Goal: Information Seeking & Learning: Check status

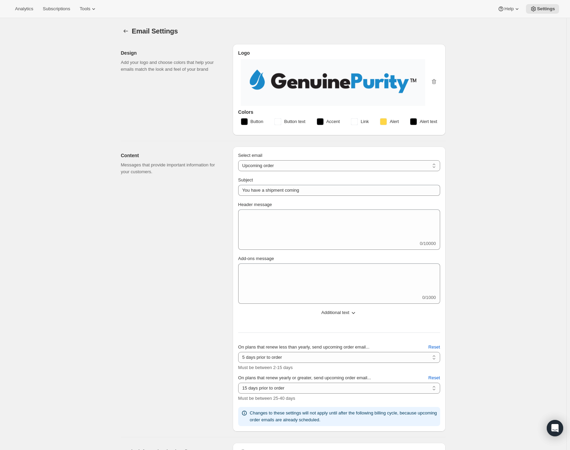
select select "subscriptionMessage"
select select "5"
select select "15"
select select "upcoming-subscription"
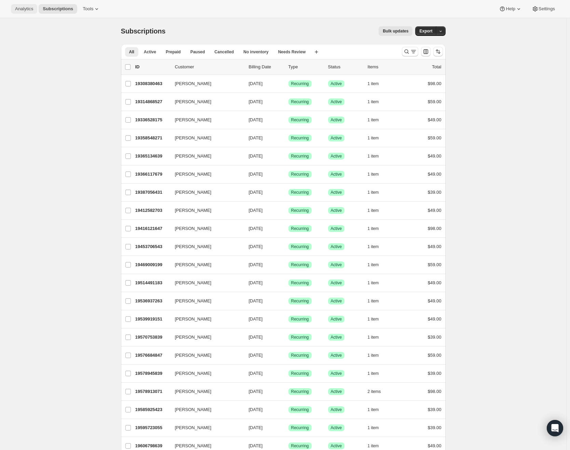
click at [20, 13] on button "Analytics" at bounding box center [24, 9] width 26 height 10
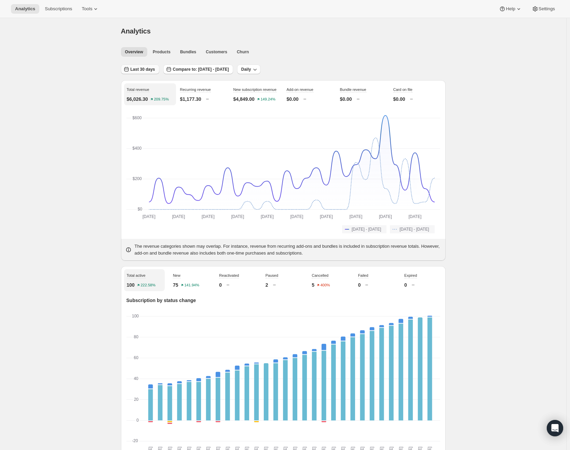
click at [142, 71] on span "Last 30 days" at bounding box center [142, 69] width 25 height 5
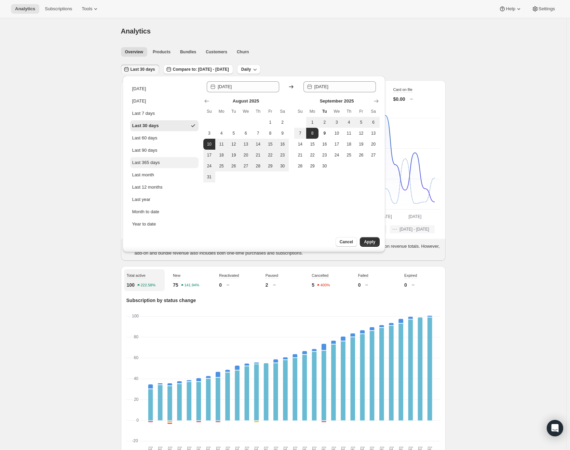
click at [158, 167] on button "Last 365 days" at bounding box center [164, 162] width 68 height 11
type input "2024-09-09"
click at [376, 243] on button "Apply" at bounding box center [369, 242] width 19 height 10
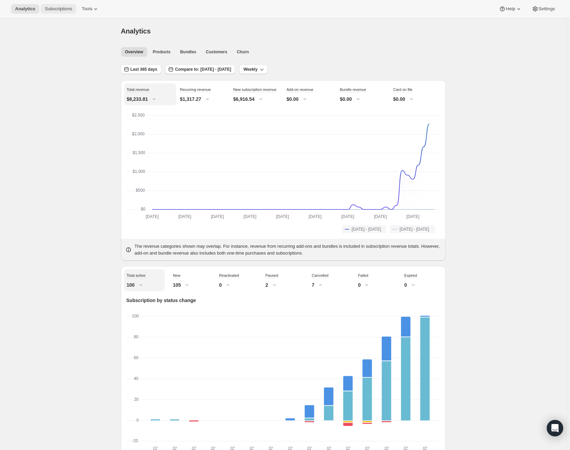
click at [65, 11] on span "Subscriptions" at bounding box center [58, 8] width 27 height 5
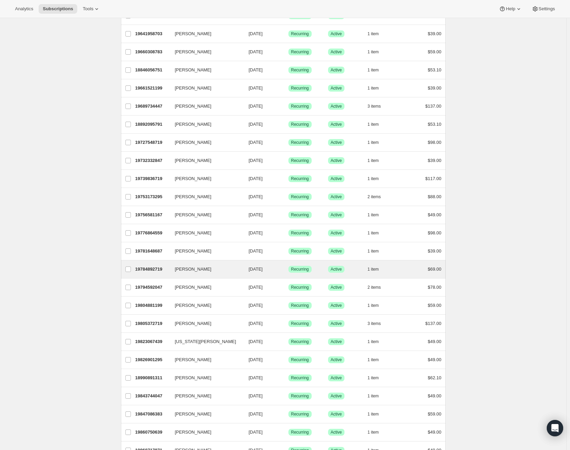
scroll to position [573, 0]
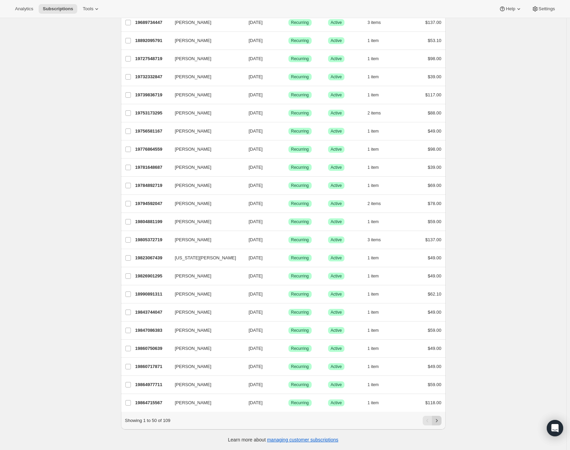
click at [439, 421] on icon "Next" at bounding box center [436, 420] width 7 height 7
click at [440, 422] on icon "Next" at bounding box center [436, 420] width 7 height 7
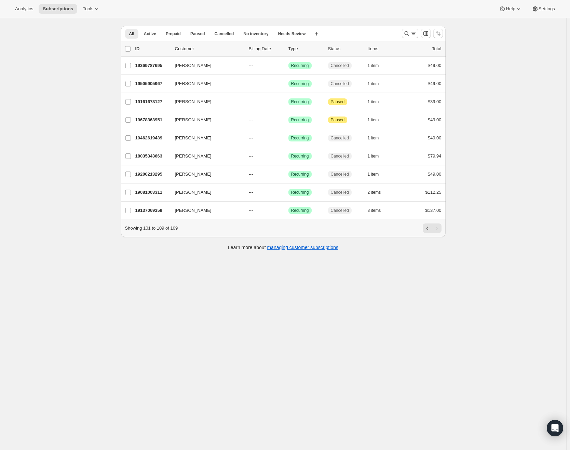
scroll to position [0, 0]
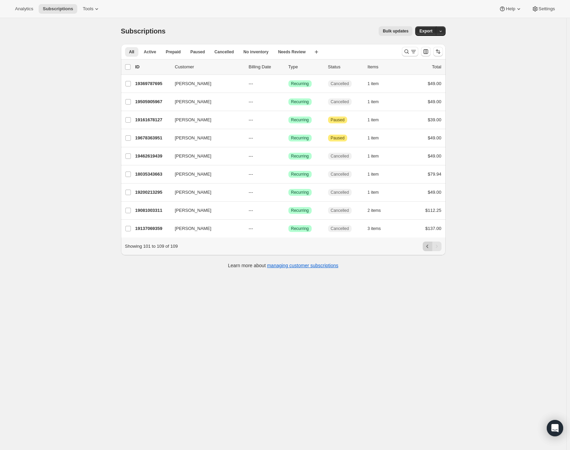
click at [431, 251] on button "Previous" at bounding box center [427, 246] width 10 height 10
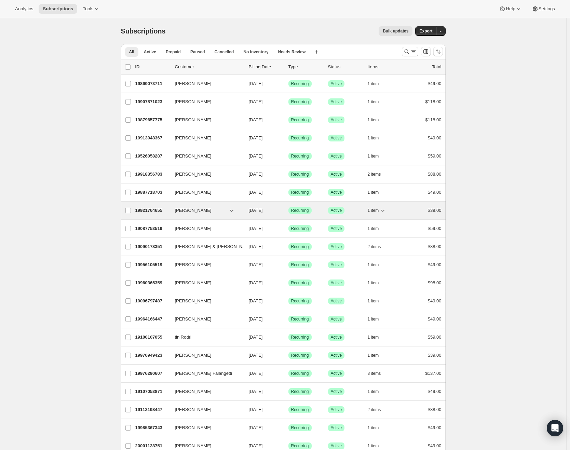
click at [171, 210] on div "19921764655 Jason Tate 09/30/2025 Success Recurring Success Active 1 item $39.00" at bounding box center [288, 211] width 306 height 10
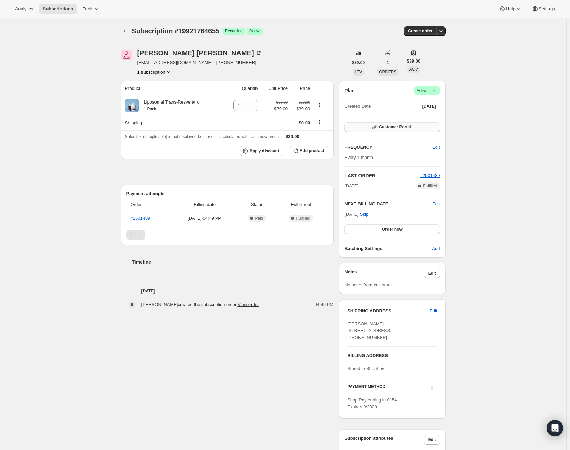
click at [405, 126] on span "Customer Portal" at bounding box center [395, 126] width 32 height 5
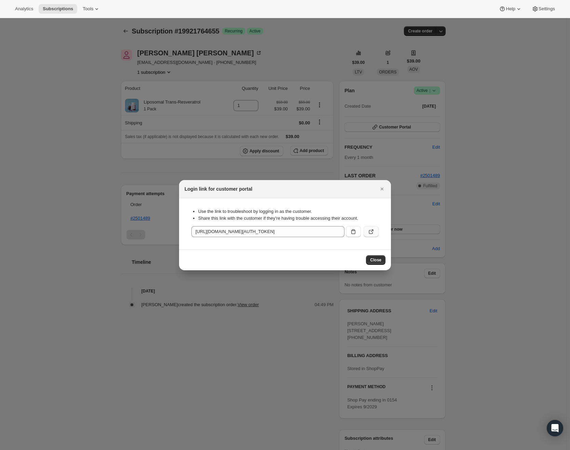
click at [373, 231] on icon ":r129:" at bounding box center [370, 231] width 7 height 7
click at [381, 191] on icon "Close" at bounding box center [381, 188] width 7 height 7
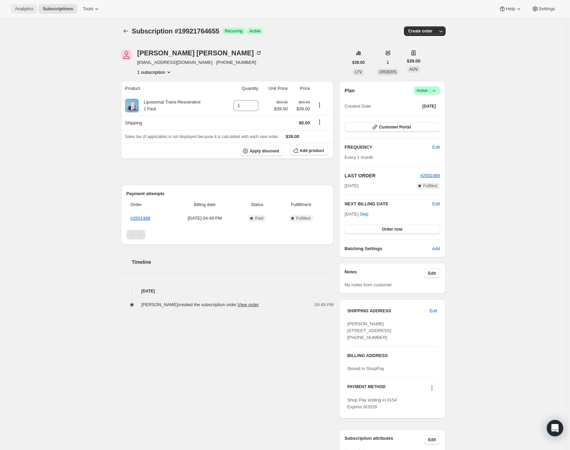
click at [33, 11] on span "Analytics" at bounding box center [24, 8] width 18 height 5
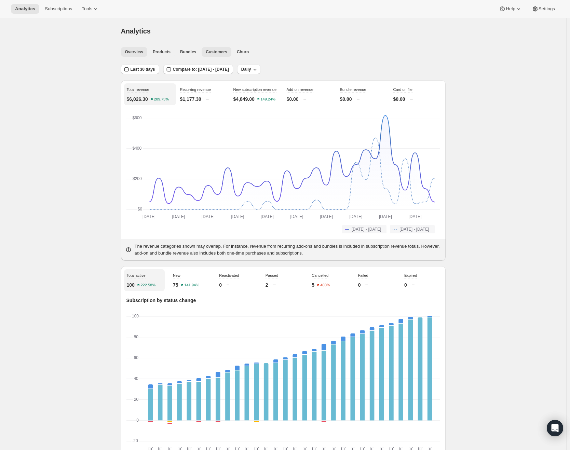
click at [227, 55] on button "Customers" at bounding box center [216, 52] width 30 height 10
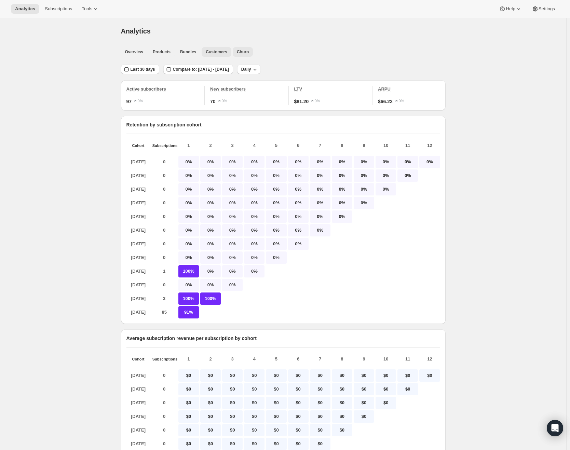
click at [242, 52] on span "Churn" at bounding box center [243, 51] width 12 height 5
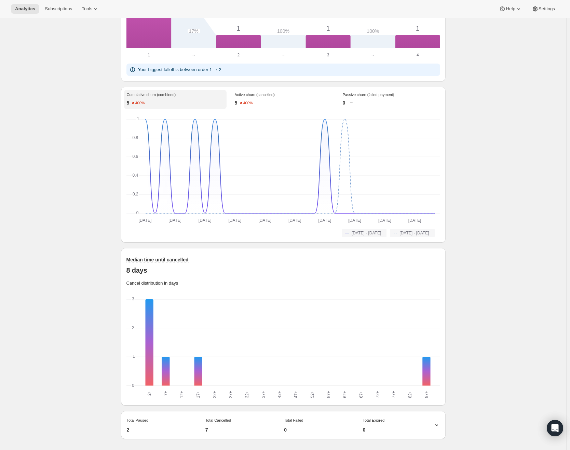
scroll to position [436, 0]
drag, startPoint x: 129, startPoint y: 270, endPoint x: 150, endPoint y: 270, distance: 20.8
click at [150, 270] on p "8 days" at bounding box center [282, 270] width 313 height 8
click at [499, 299] on div "Analytics. This page is ready Analytics Overview Products Bundles Customers Chu…" at bounding box center [283, 18] width 566 height 864
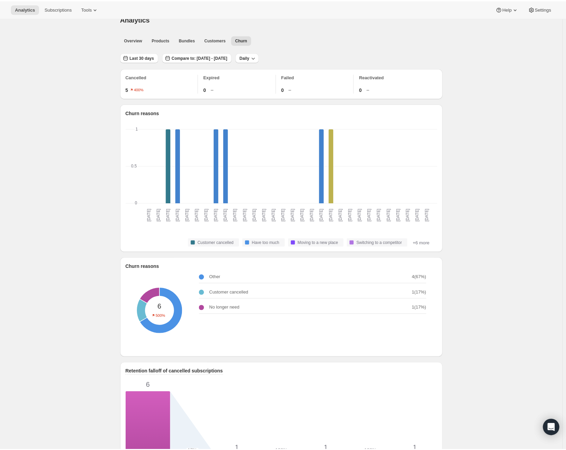
scroll to position [0, 0]
